Goal: Use online tool/utility: Utilize a website feature to perform a specific function

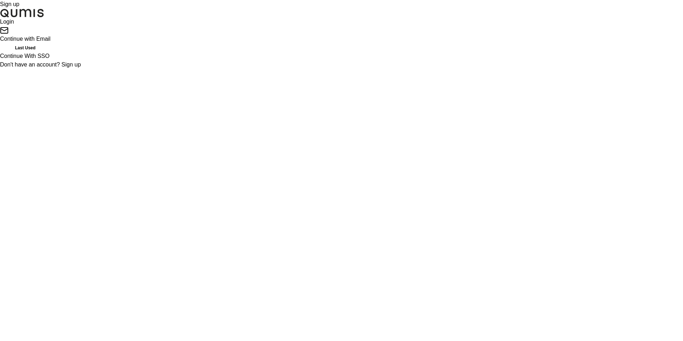
click at [50, 43] on div "Continue with Email" at bounding box center [25, 34] width 50 height 17
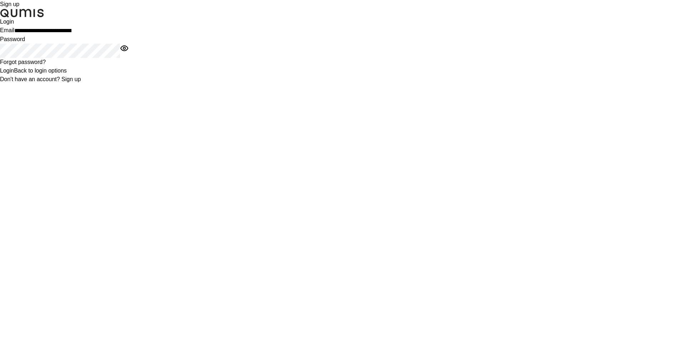
click at [14, 75] on button "Login" at bounding box center [7, 70] width 14 height 9
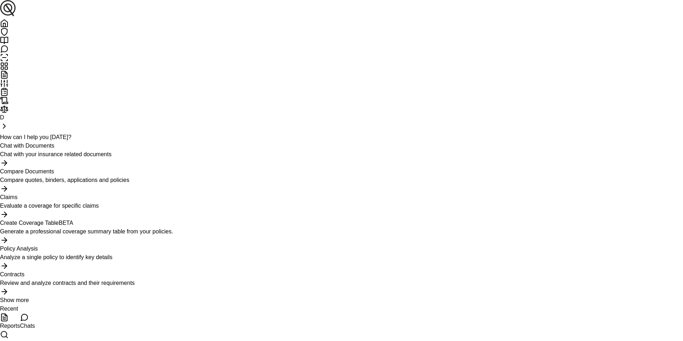
click at [194, 142] on div "Chat with Documents Chat with your insurance related documents" at bounding box center [341, 150] width 683 height 17
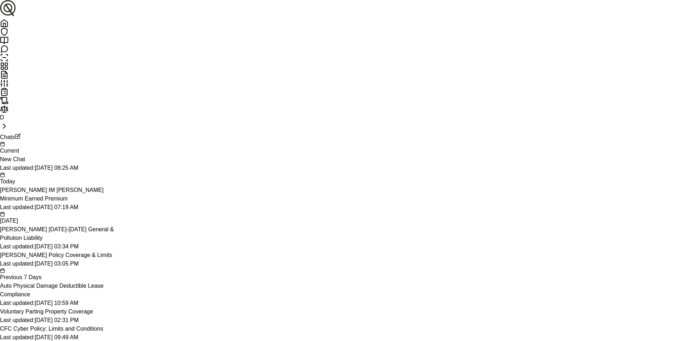
click at [73, 225] on div "[PERSON_NAME] [DATE]-[DATE] General & Pollution Liability" at bounding box center [57, 233] width 114 height 17
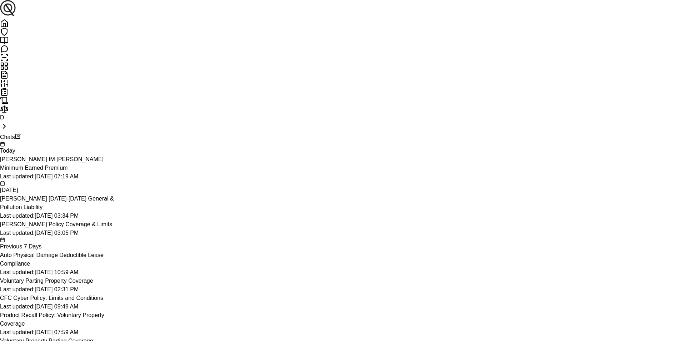
scroll to position [2143, 0]
click at [9, 28] on link at bounding box center [341, 23] width 683 height 9
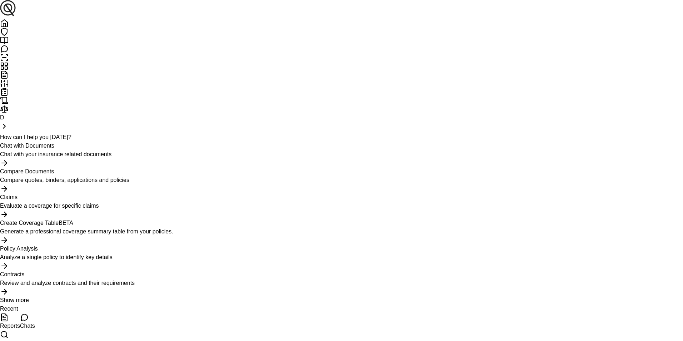
click at [156, 150] on p "Chat with your insurance related documents" at bounding box center [341, 154] width 683 height 9
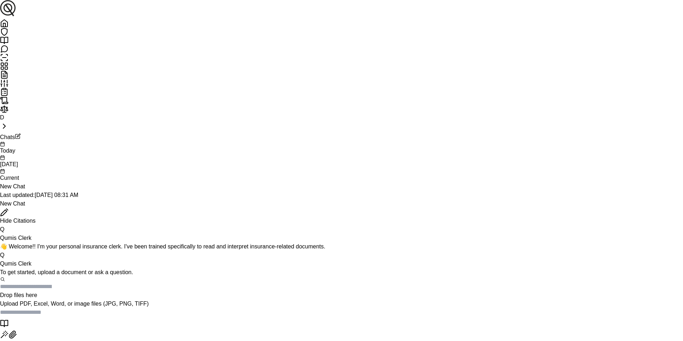
click at [302, 291] on p "Drop files here" at bounding box center [341, 295] width 683 height 9
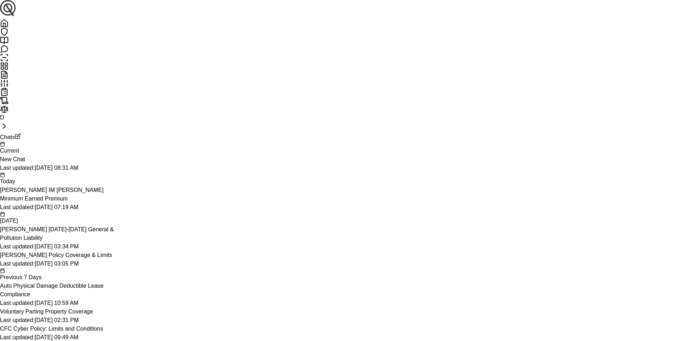
type input "**********"
type textarea "**********"
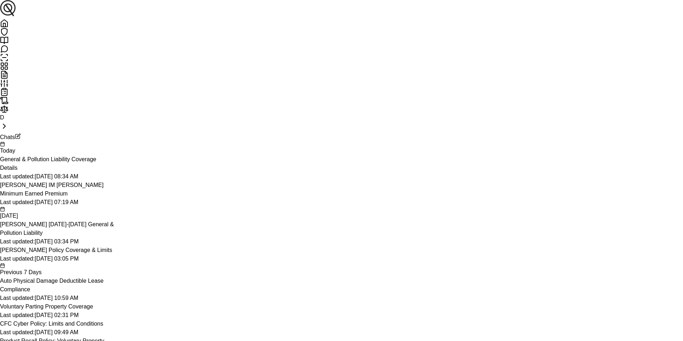
scroll to position [1581, 0]
